Goal: Task Accomplishment & Management: Manage account settings

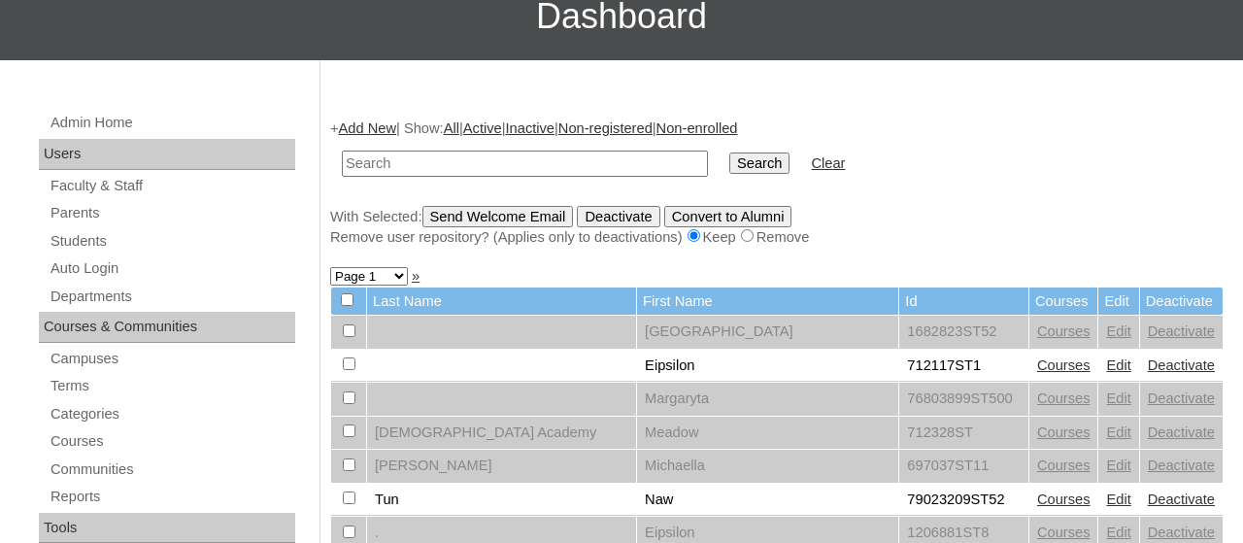
scroll to position [154, 0]
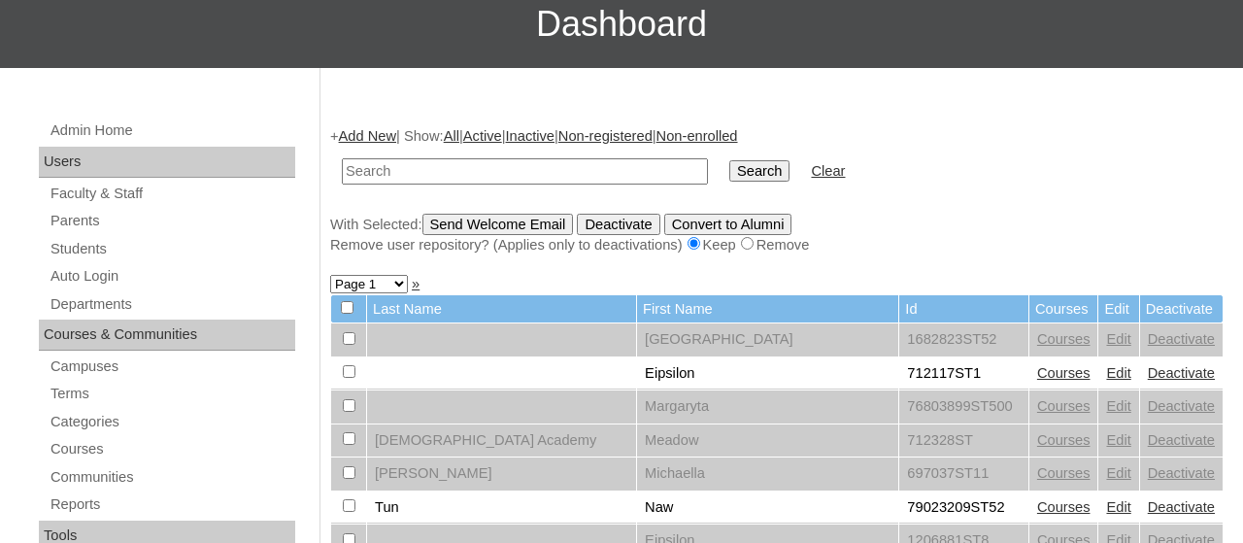
click at [490, 173] on input "text" at bounding box center [525, 171] width 366 height 26
type input "normafranco1@gmail.com"
click at [729, 160] on input "Search" at bounding box center [759, 170] width 60 height 21
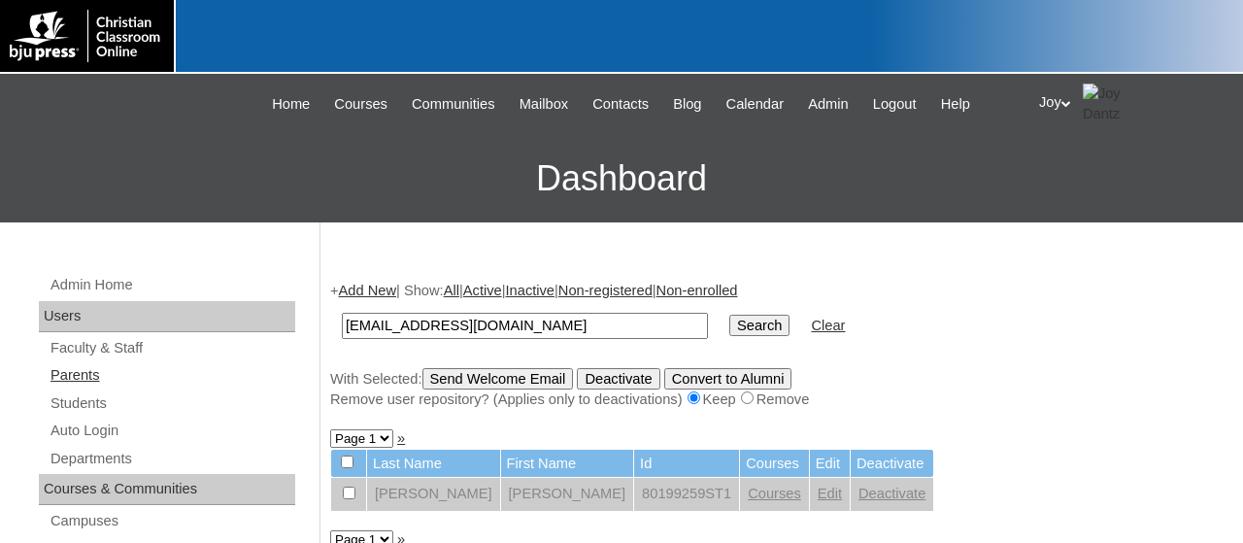
click at [145, 372] on link "Parents" at bounding box center [172, 375] width 247 height 24
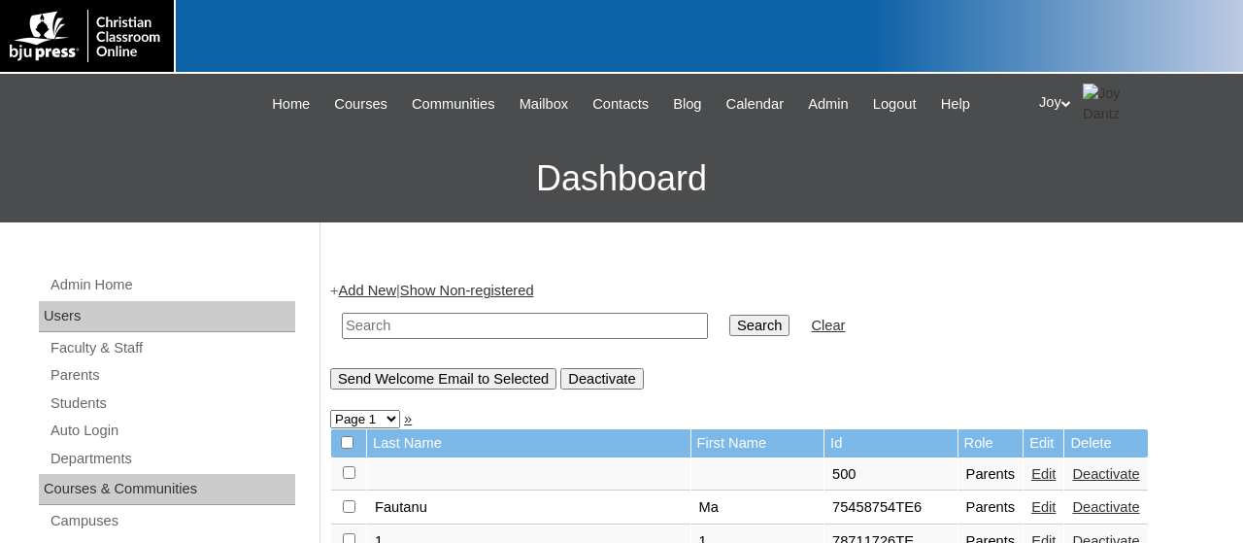
click at [354, 328] on input "text" at bounding box center [525, 326] width 366 height 26
paste input "[EMAIL_ADDRESS][DOMAIN_NAME]"
type input "[EMAIL_ADDRESS][DOMAIN_NAME]"
click at [729, 315] on input "Search" at bounding box center [759, 325] width 60 height 21
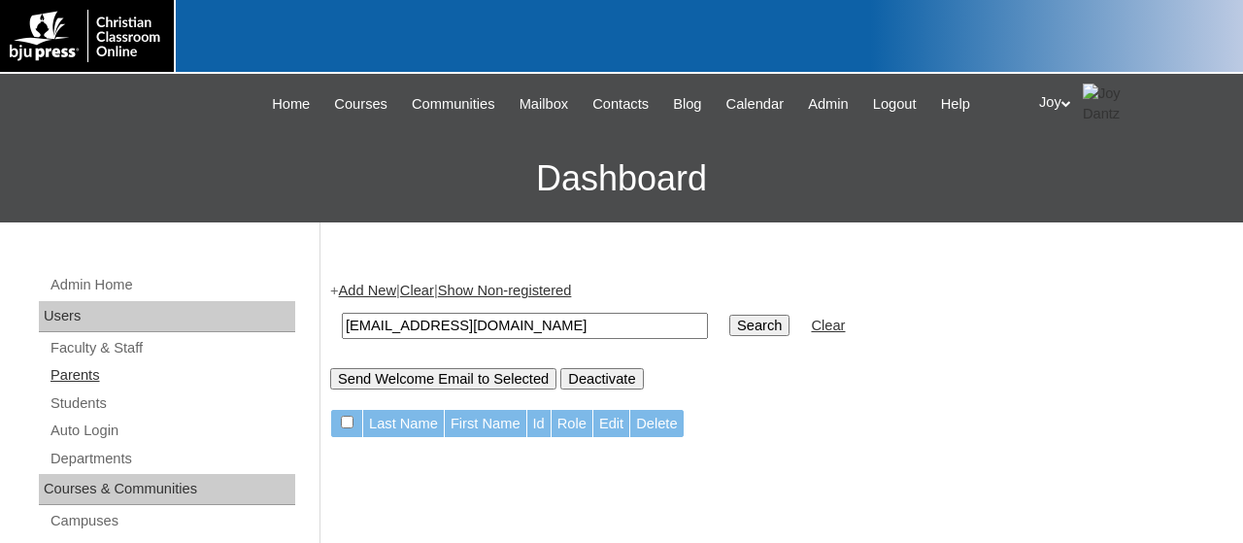
click at [88, 380] on link "Parents" at bounding box center [172, 375] width 247 height 24
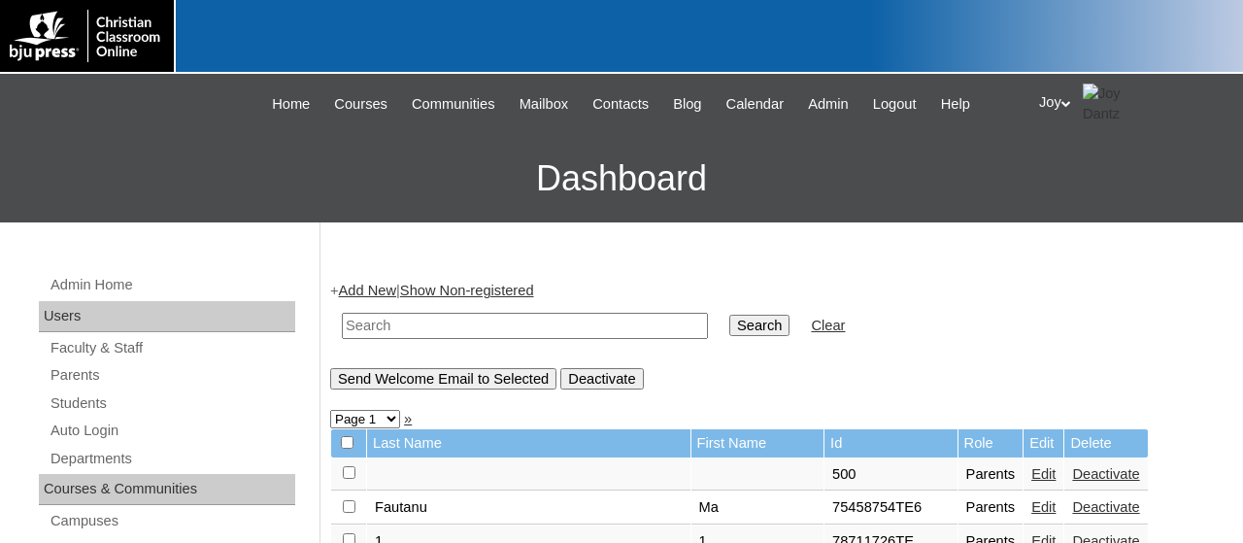
click at [392, 334] on input "text" at bounding box center [525, 326] width 366 height 26
paste input "normafranco1@gmail.com"
type input "normafranco1@gmail.com"
click at [735, 324] on input "Search" at bounding box center [759, 325] width 60 height 21
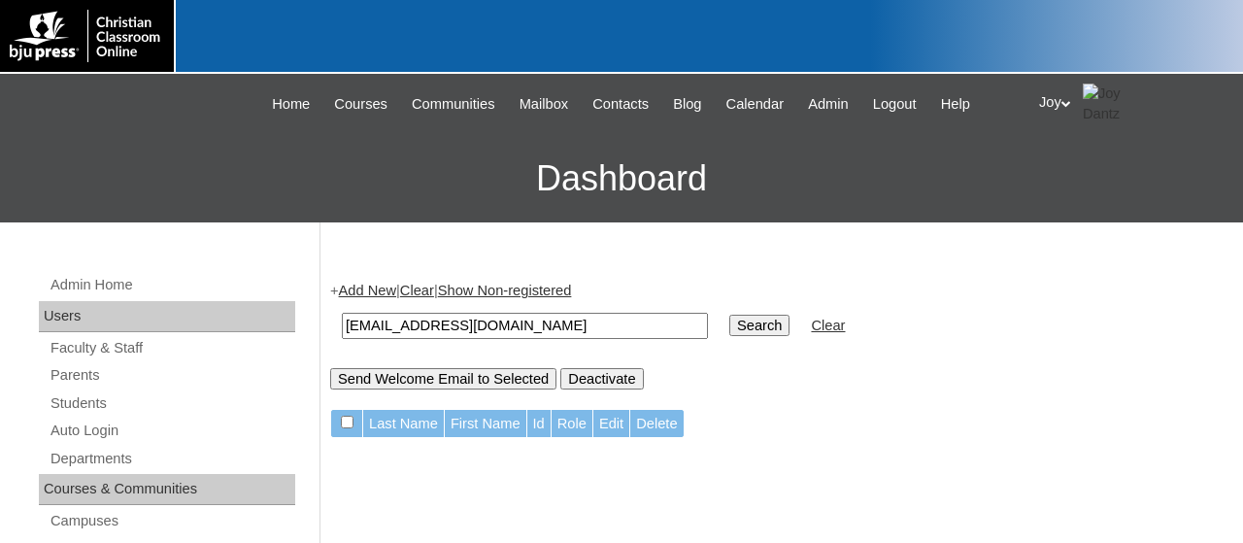
click at [611, 338] on td "normafranco1@gmail.com" at bounding box center [524, 326] width 385 height 46
click at [609, 329] on input "normafranco1@gmail.com" at bounding box center [525, 326] width 366 height 26
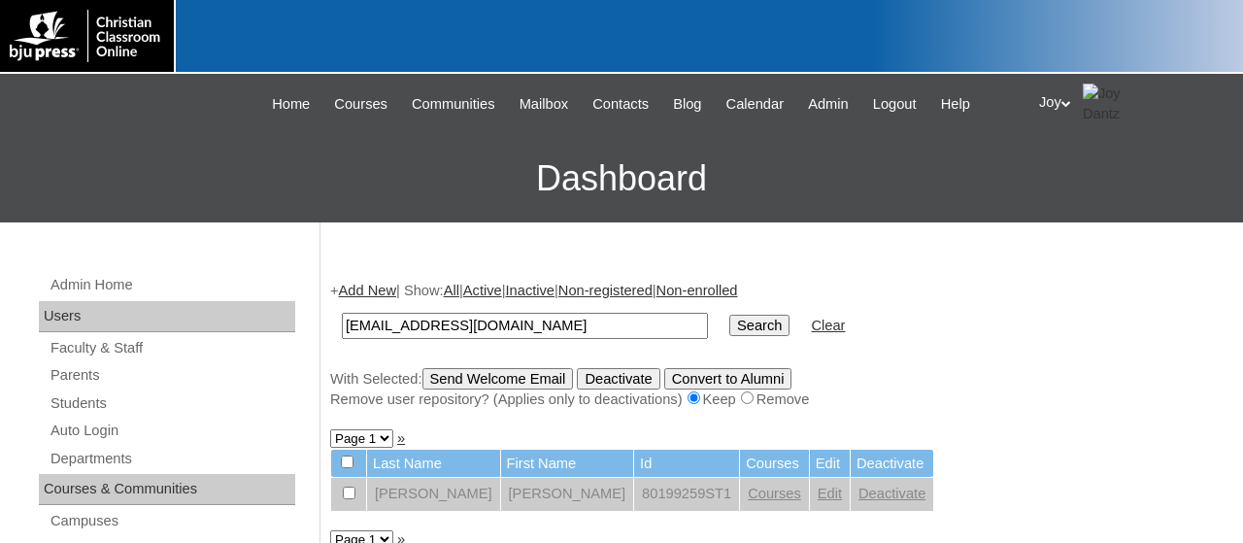
click at [817, 500] on link "Edit" at bounding box center [829, 493] width 24 height 16
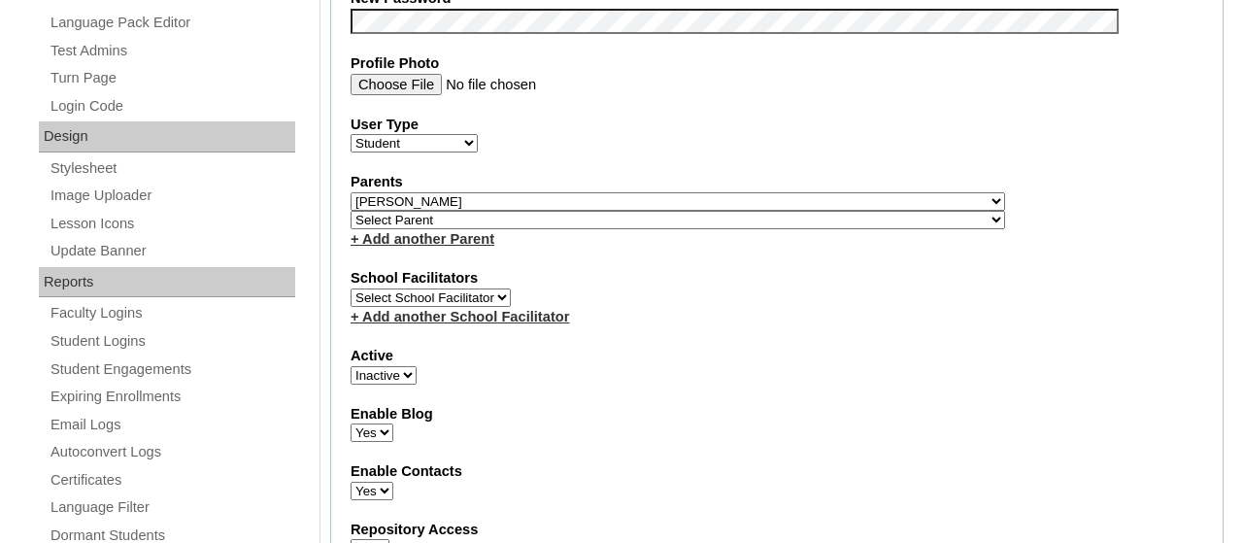
scroll to position [915, 0]
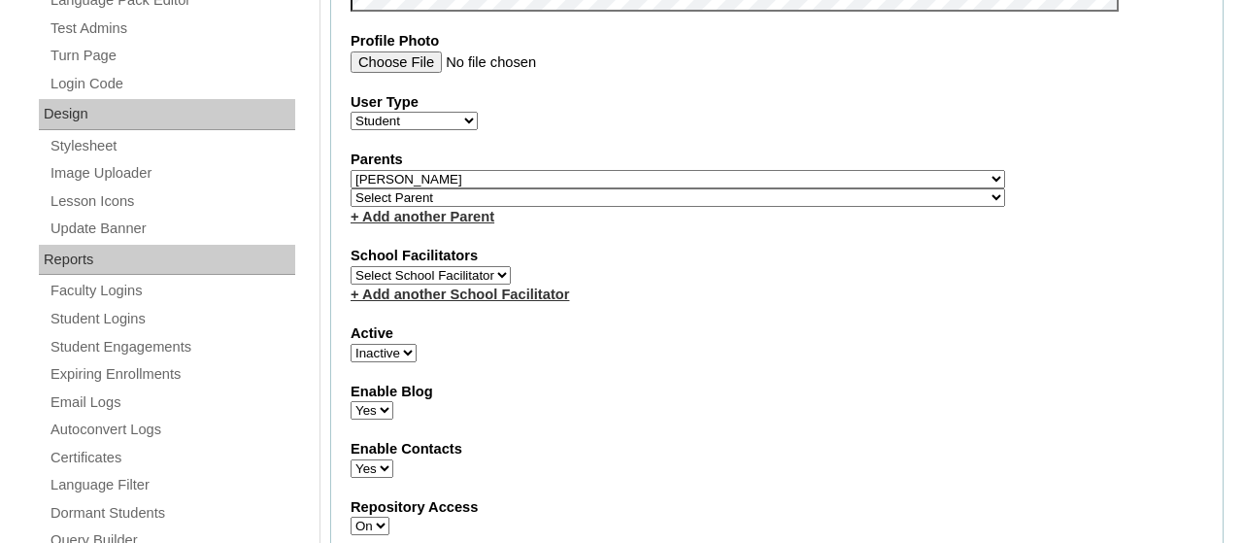
click at [350, 344] on select "Active Inactive" at bounding box center [383, 353] width 66 height 18
select select "1"
click option "Active" at bounding box center [0, 0] width 0 height 0
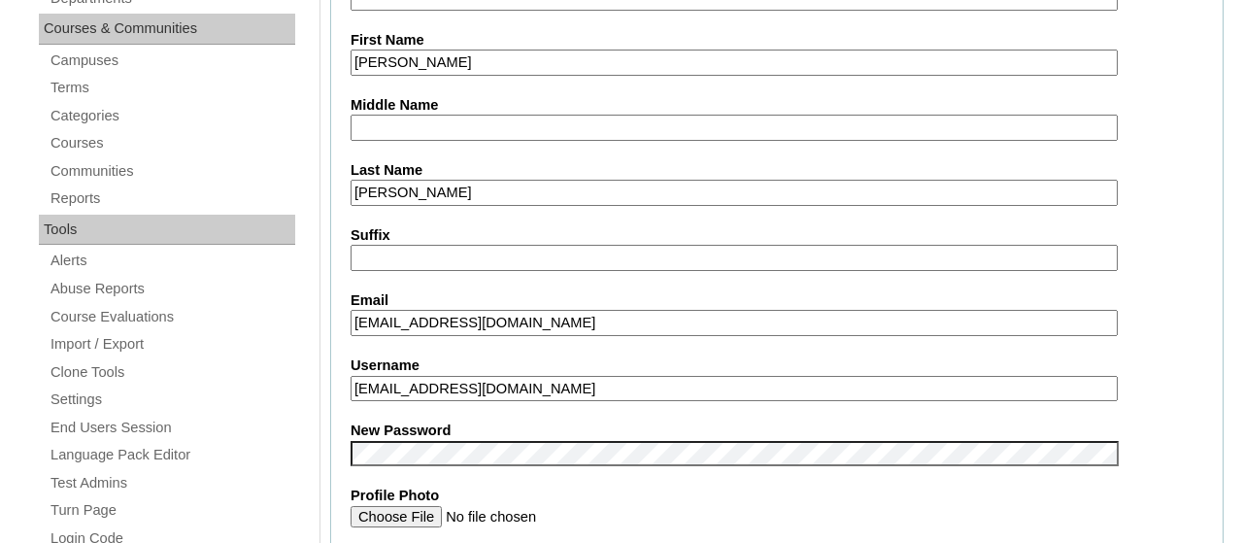
scroll to position [486, 0]
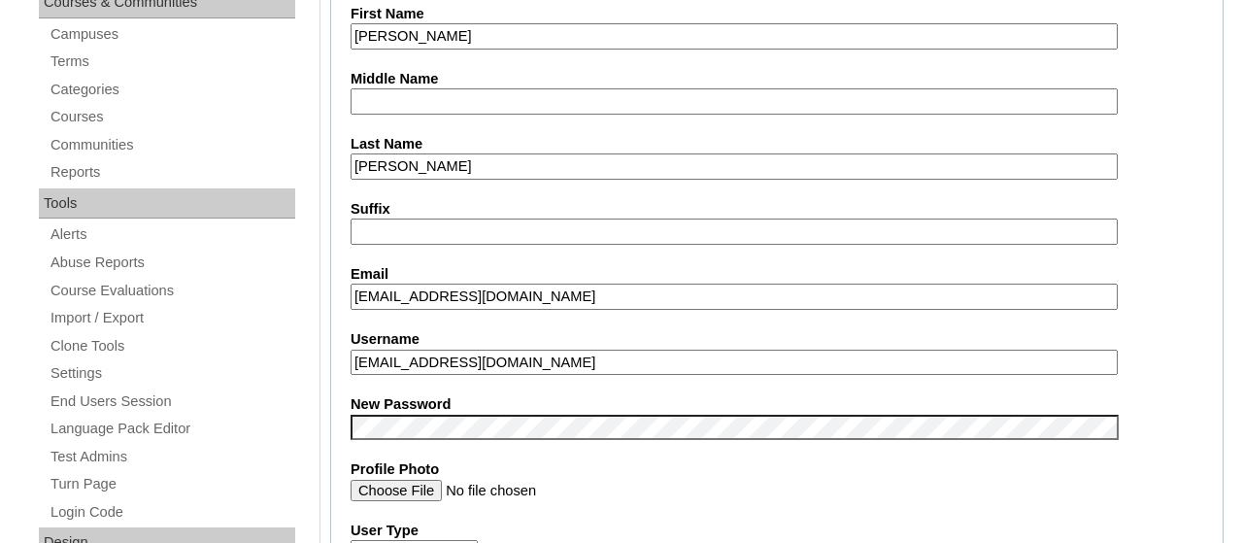
click at [1187, 138] on label "Last Name" at bounding box center [776, 144] width 852 height 20
click at [1117, 153] on input "[PERSON_NAME]" at bounding box center [733, 166] width 767 height 26
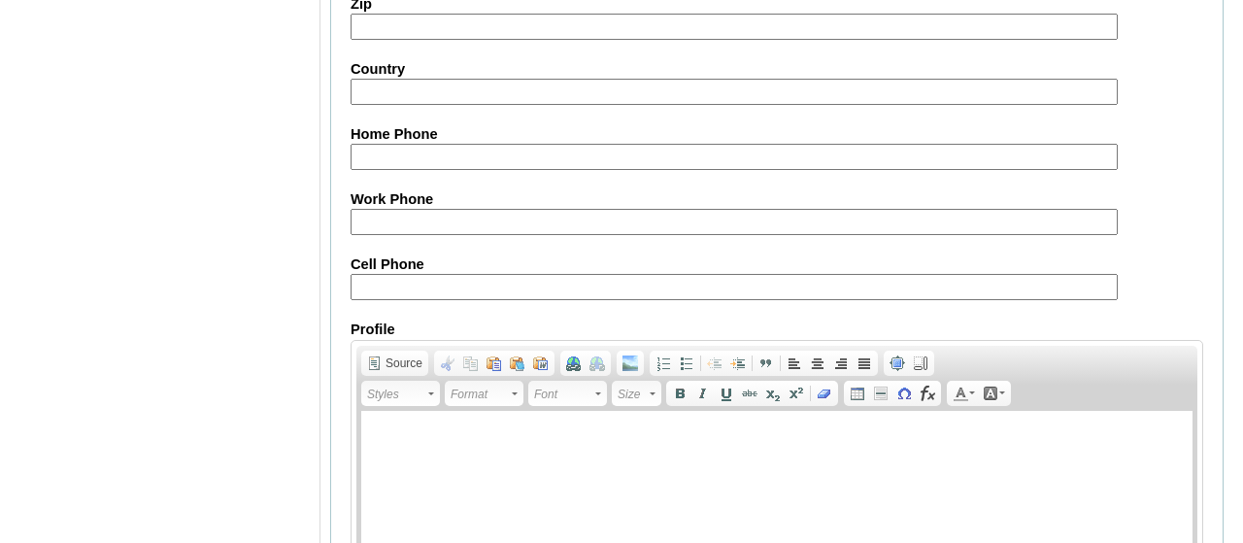
scroll to position [2443, 0]
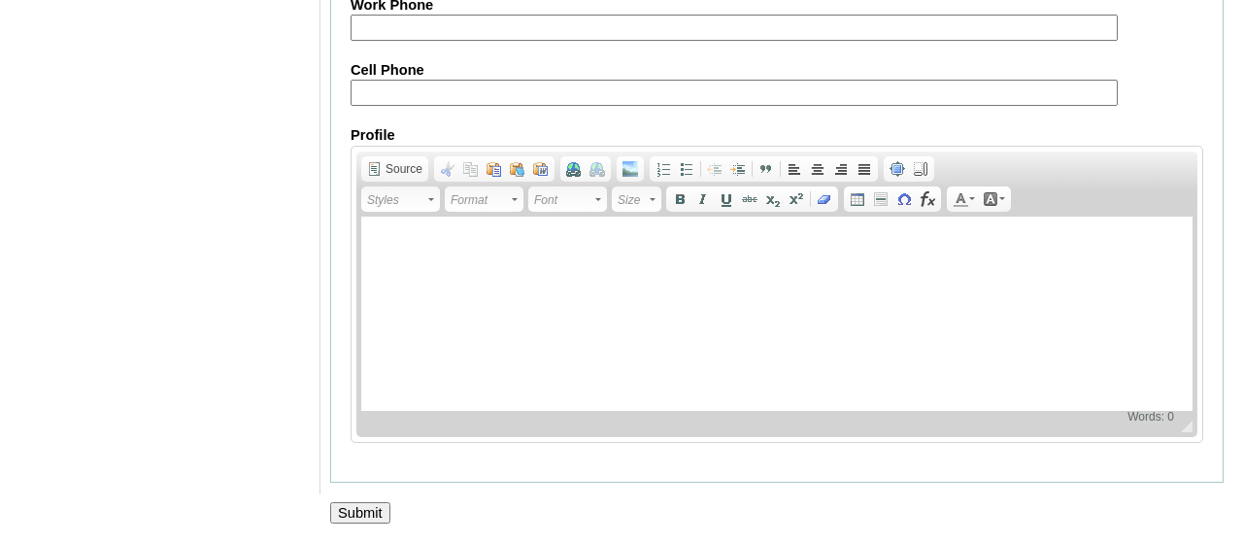
click at [350, 512] on input "Submit" at bounding box center [360, 512] width 60 height 21
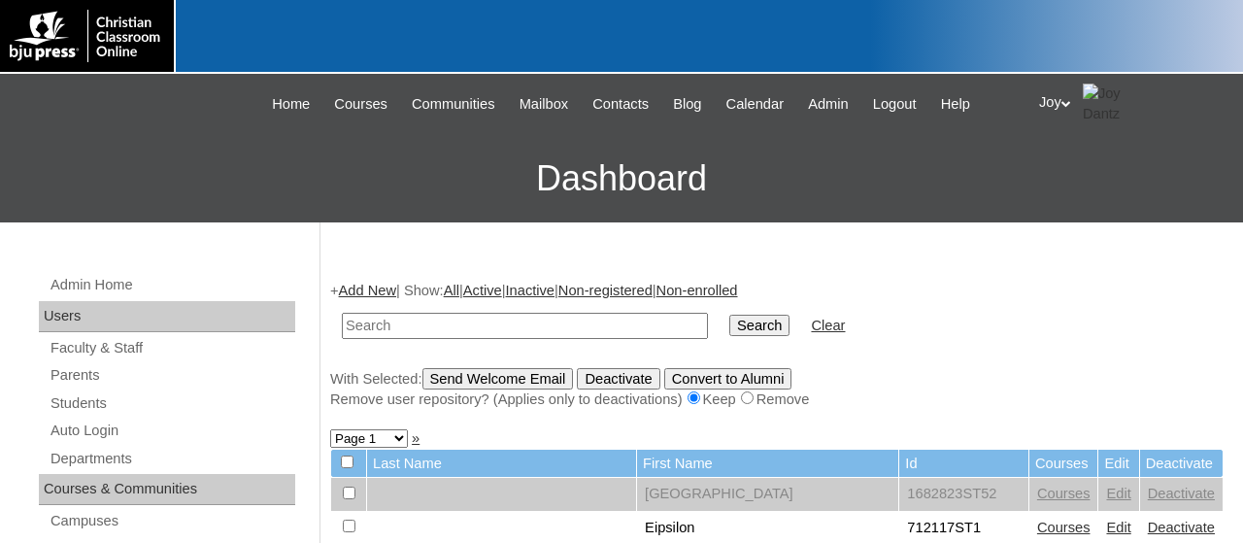
click at [512, 322] on input "text" at bounding box center [525, 326] width 366 height 26
type input "Norma"
click at [729, 315] on input "Search" at bounding box center [759, 325] width 60 height 21
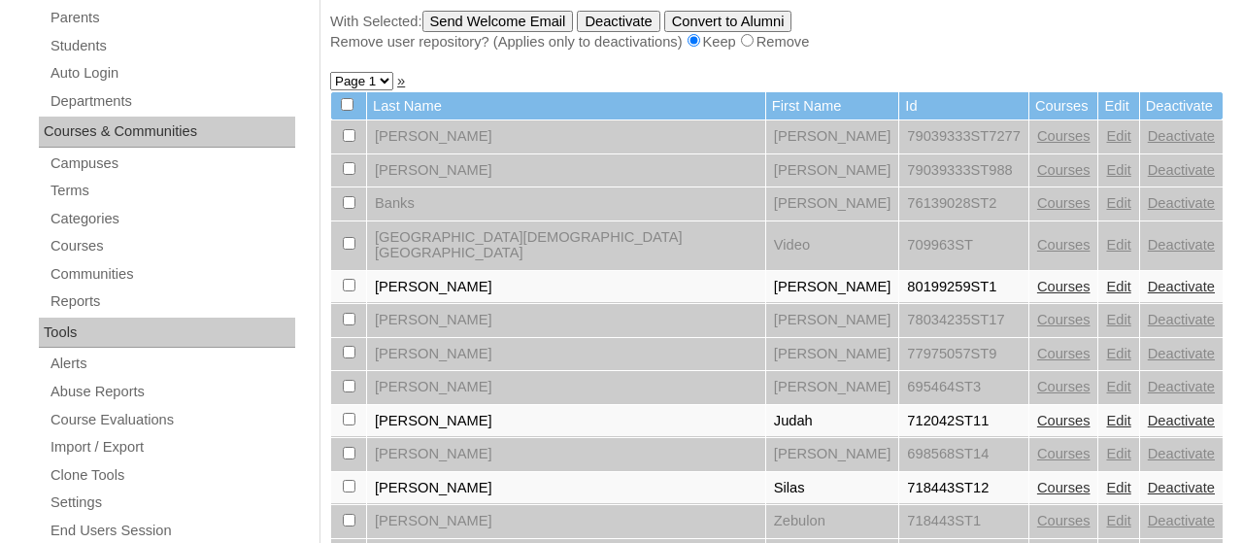
scroll to position [363, 0]
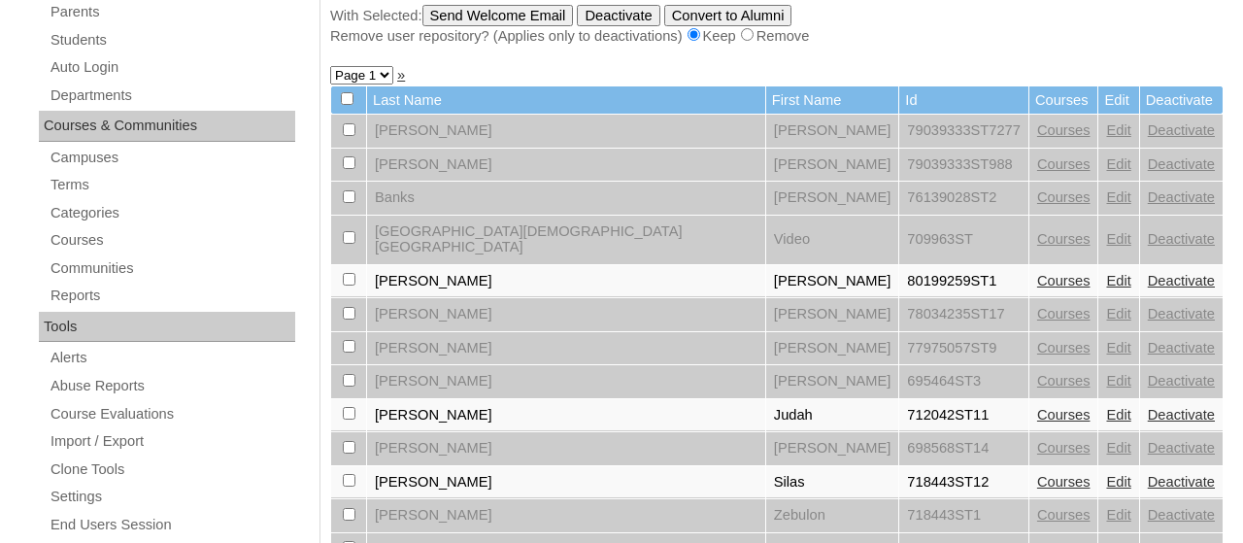
click at [1037, 273] on link "Courses" at bounding box center [1063, 281] width 53 height 16
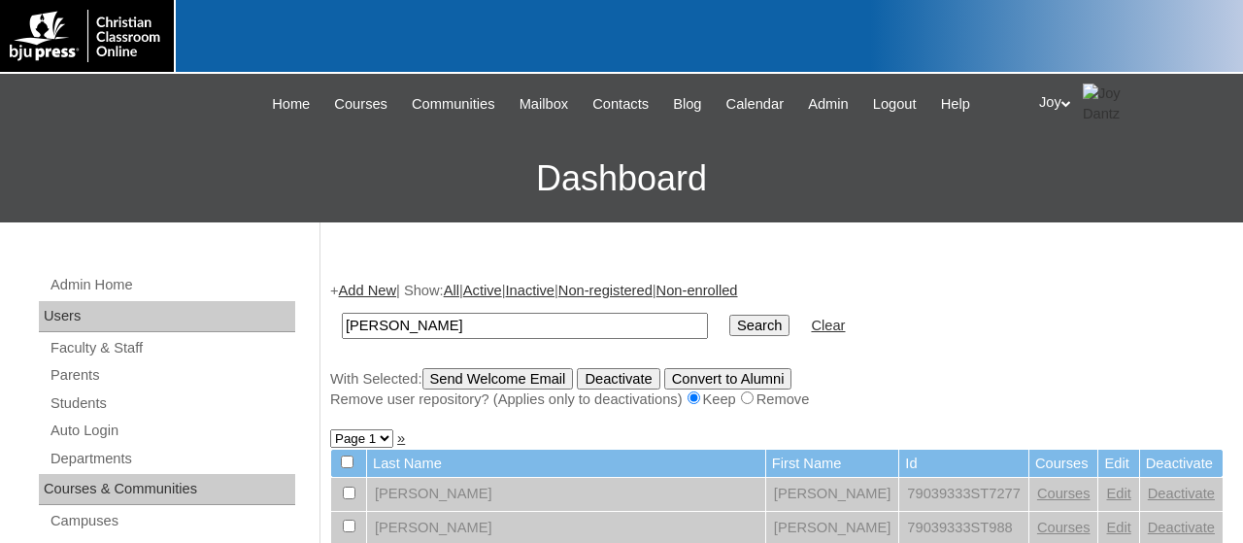
scroll to position [52, 0]
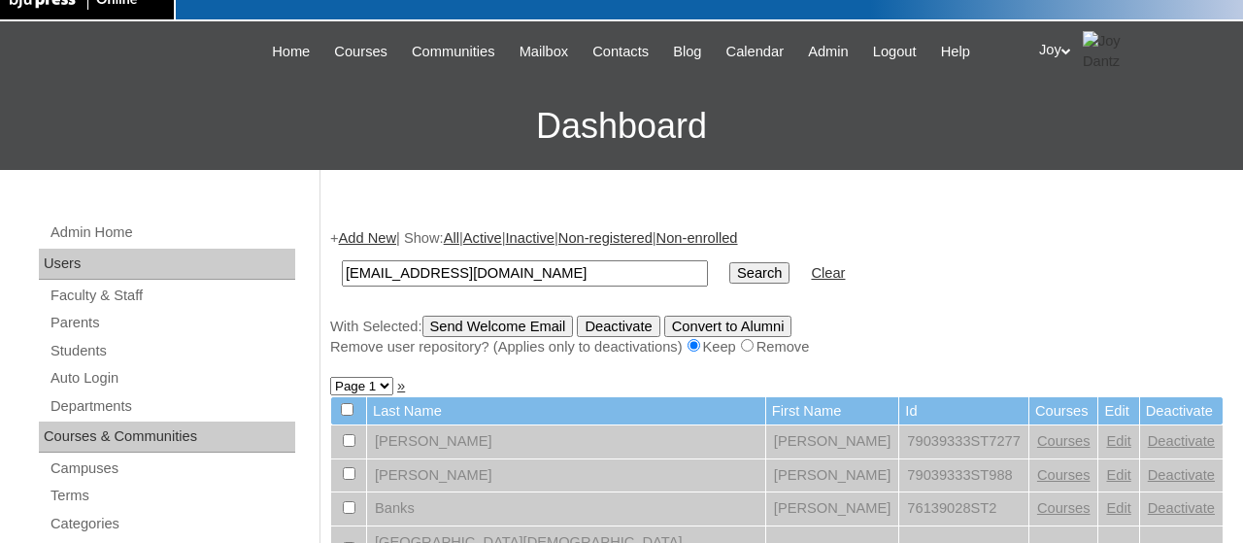
click at [708, 270] on input "[EMAIL_ADDRESS][DOMAIN_NAME]" at bounding box center [525, 273] width 366 height 26
type input "[EMAIL_ADDRESS][DOMAIN_NAME]"
click at [741, 279] on input "Search" at bounding box center [759, 272] width 60 height 21
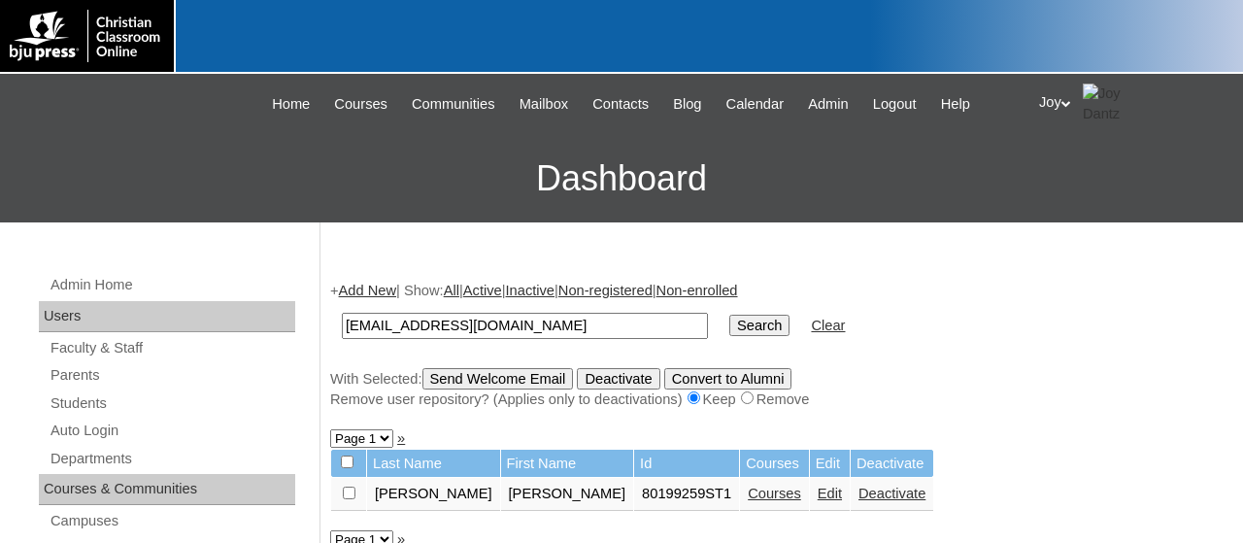
click at [354, 507] on td at bounding box center [348, 494] width 35 height 33
click at [346, 499] on input "checkbox" at bounding box center [349, 492] width 13 height 13
checkbox input "true"
click at [634, 363] on div "+ Add New | Show: All | Active | Inactive | Non-registered | Non-enrolled norma…" at bounding box center [776, 345] width 893 height 128
click at [636, 377] on input "Deactivate" at bounding box center [618, 378] width 83 height 21
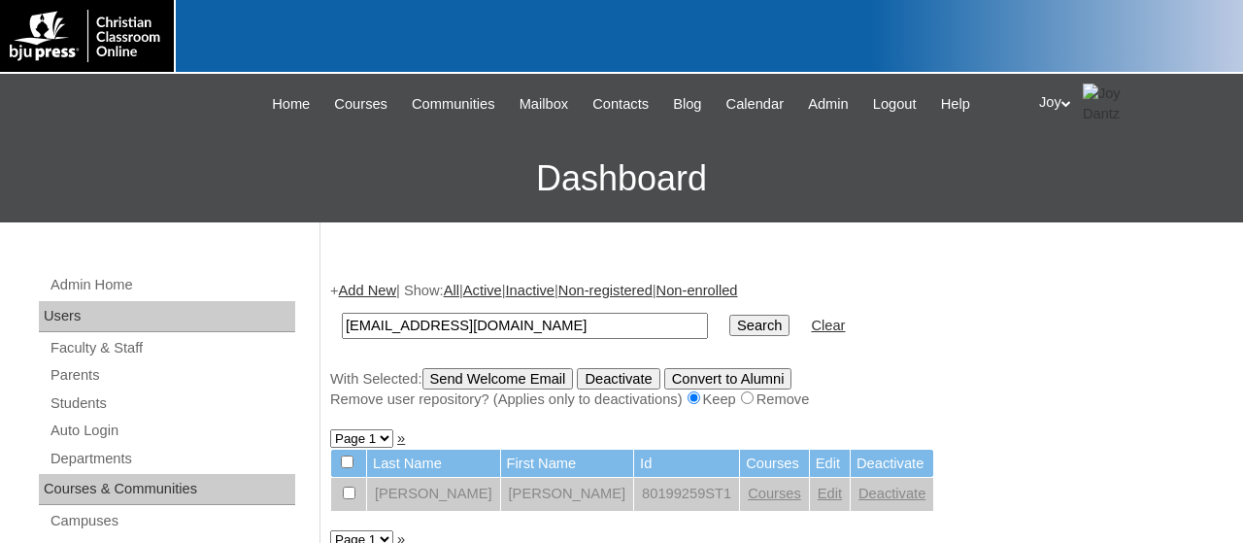
click at [572, 319] on input "[EMAIL_ADDRESS][DOMAIN_NAME]" at bounding box center [525, 326] width 366 height 26
drag, startPoint x: 572, startPoint y: 319, endPoint x: 250, endPoint y: 333, distance: 321.6
click at [342, 333] on input "[EMAIL_ADDRESS][DOMAIN_NAME]" at bounding box center [525, 326] width 366 height 26
click at [634, 502] on td "80199259ST1" at bounding box center [686, 494] width 105 height 33
drag, startPoint x: 535, startPoint y: 497, endPoint x: 609, endPoint y: 501, distance: 73.9
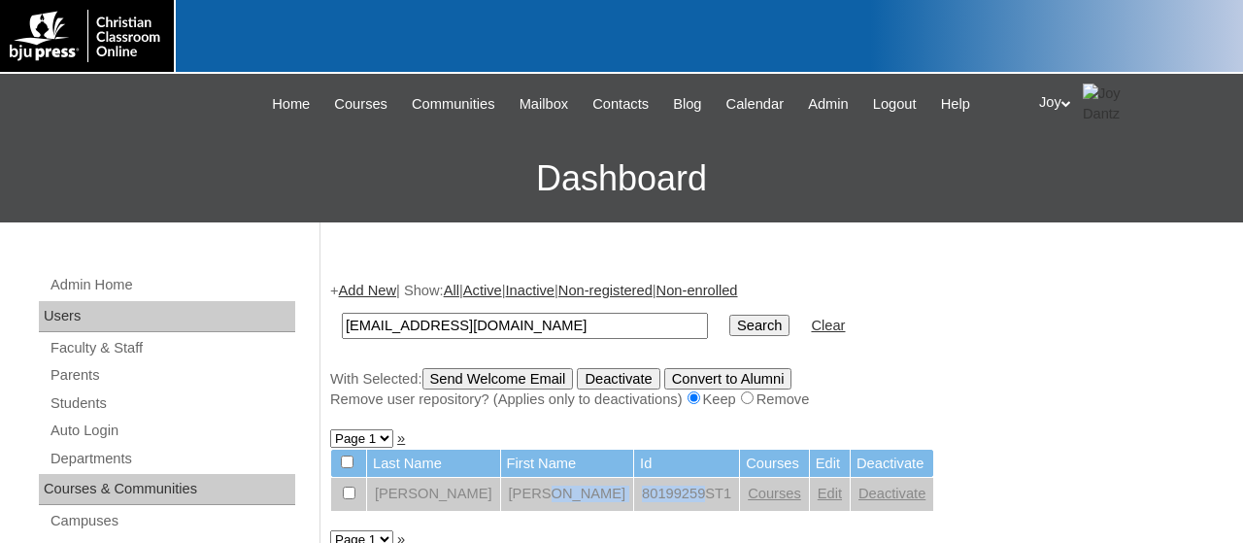
click at [609, 501] on tr "Franco Norma 80199259ST1 Courses Edit Deactivate" at bounding box center [632, 494] width 602 height 33
copy tr "80199259"
